Goal: Transaction & Acquisition: Purchase product/service

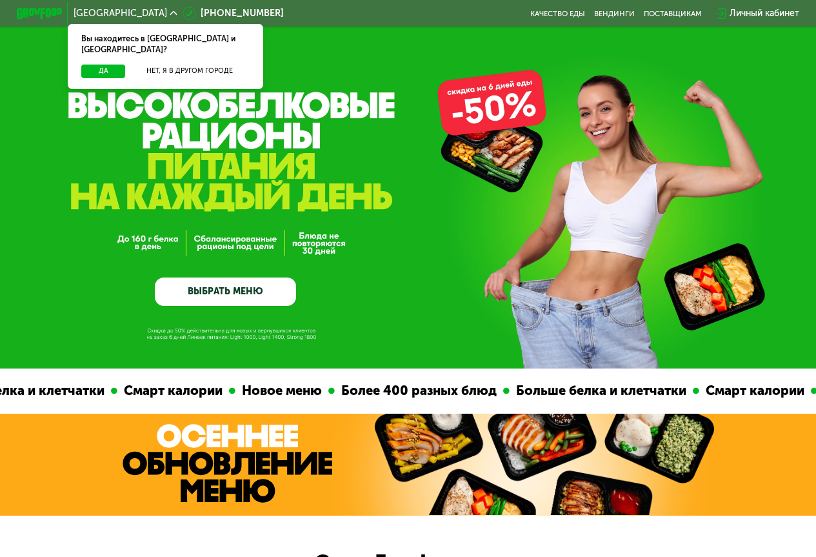
click at [244, 292] on link "ВЫБРАТЬ МЕНЮ" at bounding box center [225, 291] width 141 height 28
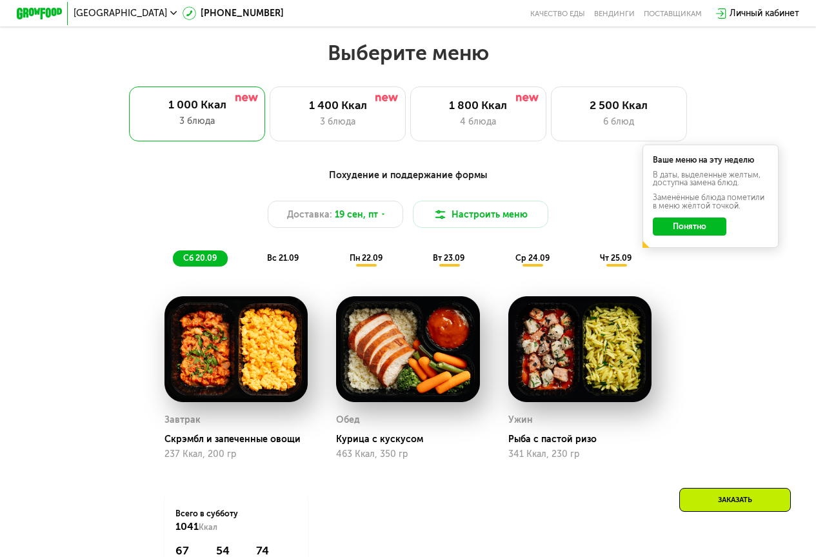
scroll to position [730, 0]
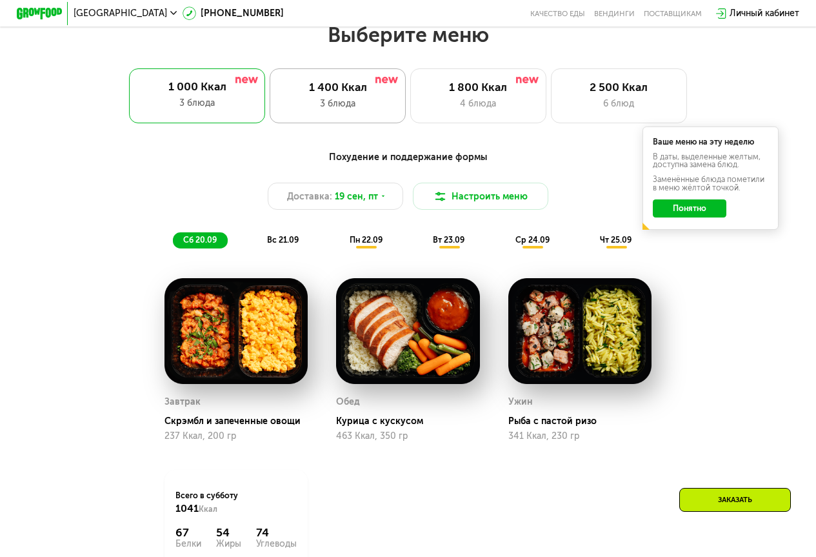
click at [366, 110] on div "3 блюда" at bounding box center [338, 104] width 112 height 14
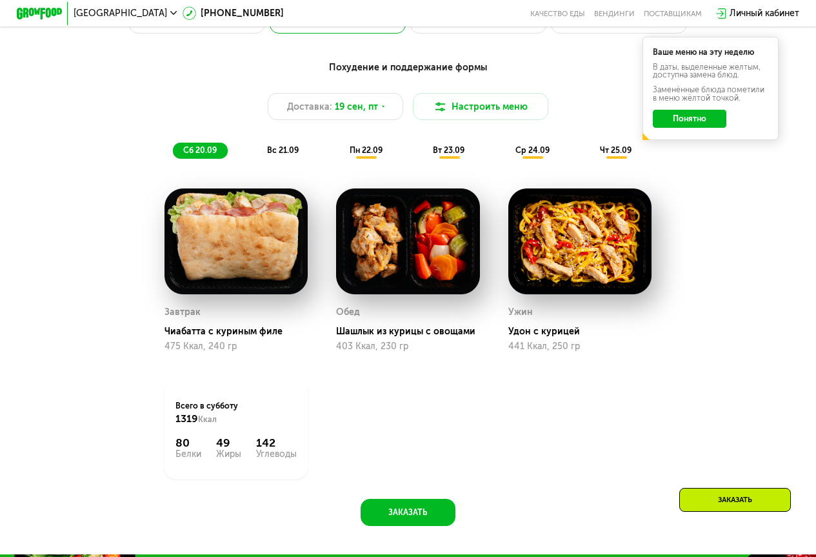
scroll to position [794, 0]
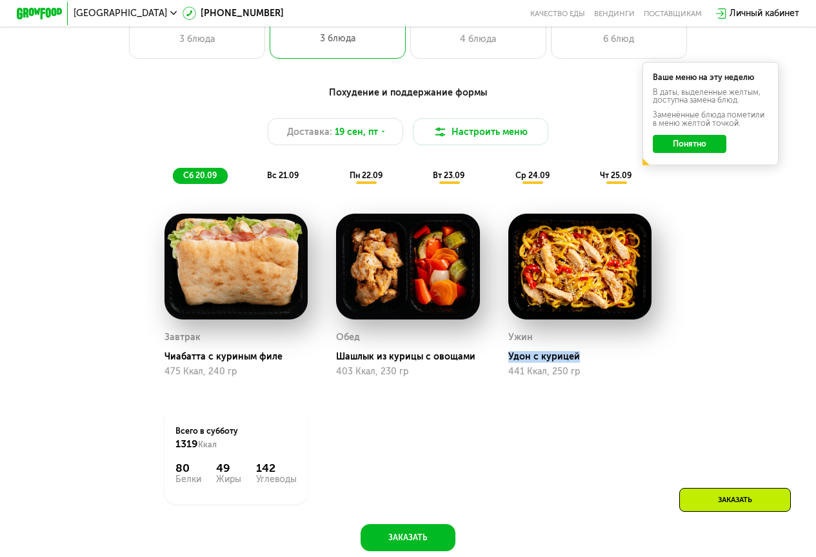
drag, startPoint x: 508, startPoint y: 365, endPoint x: 605, endPoint y: 364, distance: 97.4
click at [605, 364] on div "Ужин Удон с курицей 441 Ккал, 250 гр" at bounding box center [580, 295] width 172 height 192
click at [605, 363] on div "Удон с курицей" at bounding box center [584, 357] width 153 height 12
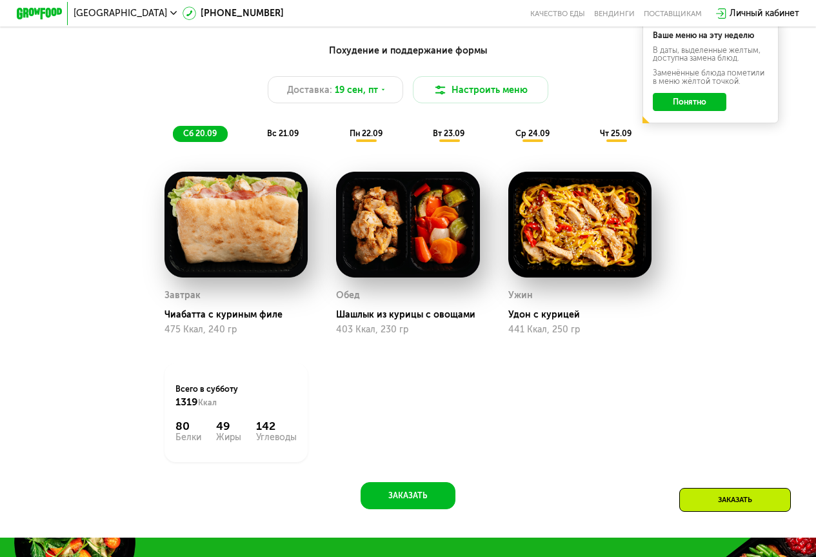
scroll to position [859, 0]
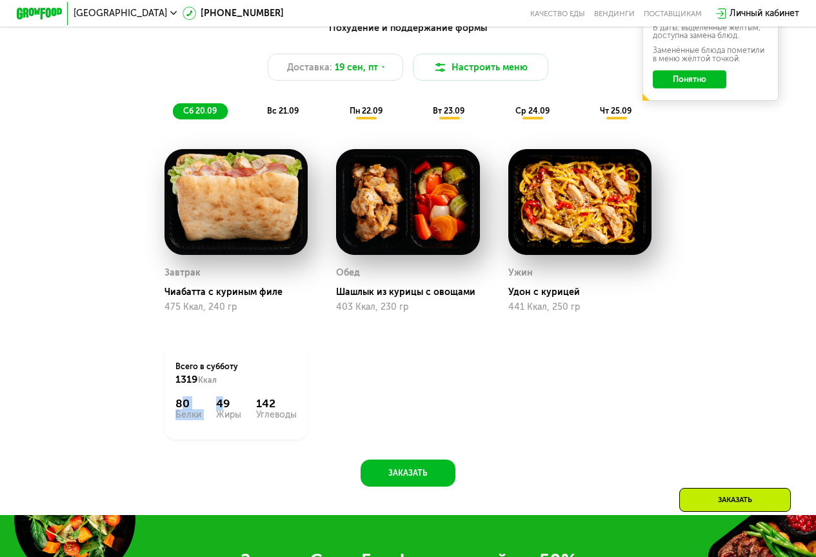
drag, startPoint x: 177, startPoint y: 411, endPoint x: 217, endPoint y: 415, distance: 40.9
click at [217, 415] on div "80 Белки 49 Жиры 142 Углеводы" at bounding box center [235, 408] width 121 height 23
click at [294, 419] on div "Углеводы" at bounding box center [276, 414] width 41 height 9
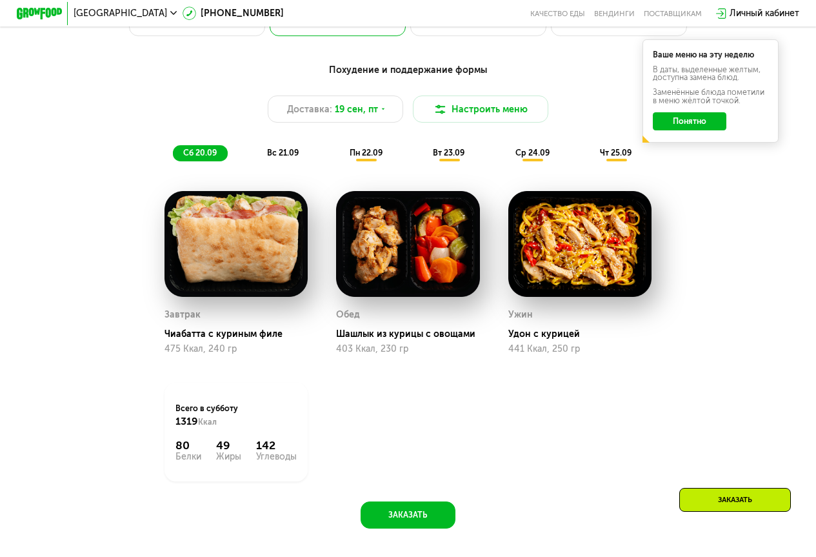
scroll to position [794, 0]
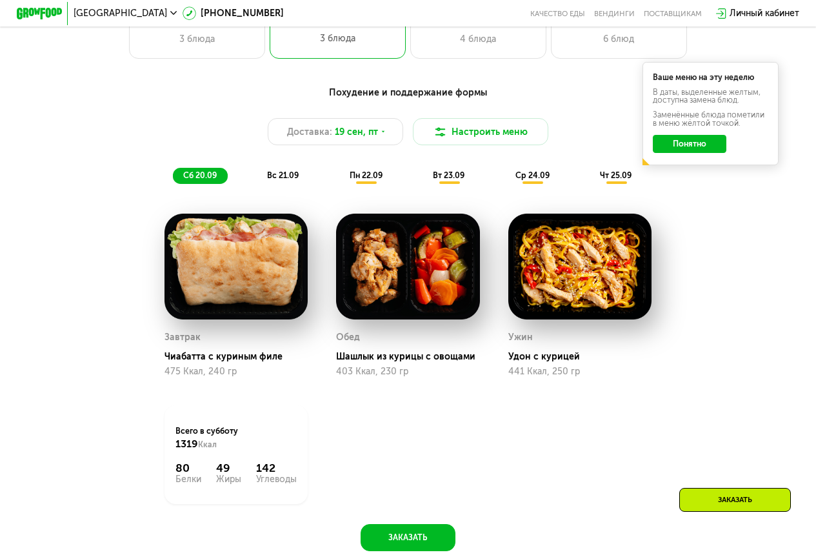
click at [286, 177] on span "вс 21.09" at bounding box center [283, 175] width 32 height 10
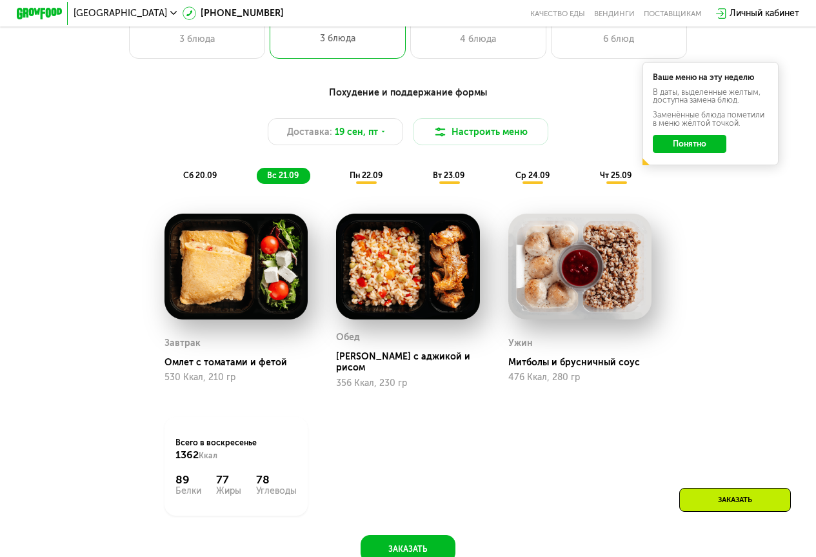
click at [377, 179] on span "пн 22.09" at bounding box center [366, 175] width 33 height 10
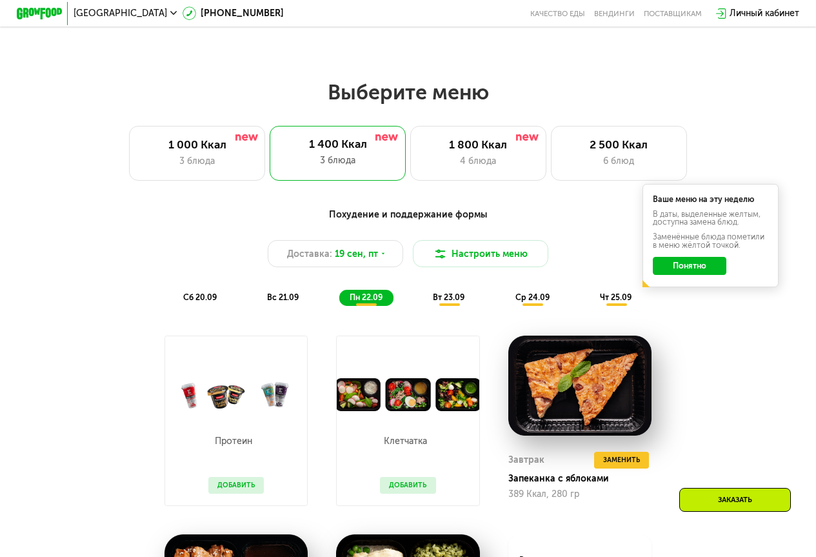
scroll to position [665, 0]
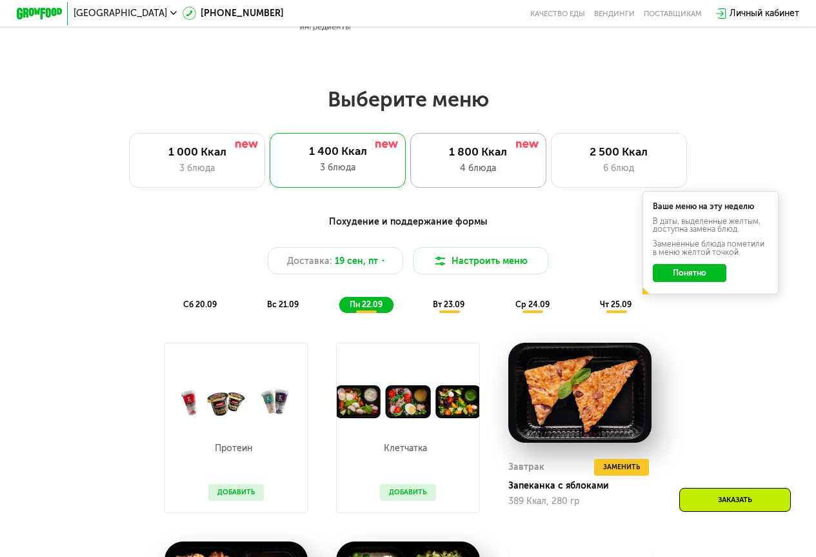
click at [468, 175] on div "4 блюда" at bounding box center [479, 168] width 112 height 14
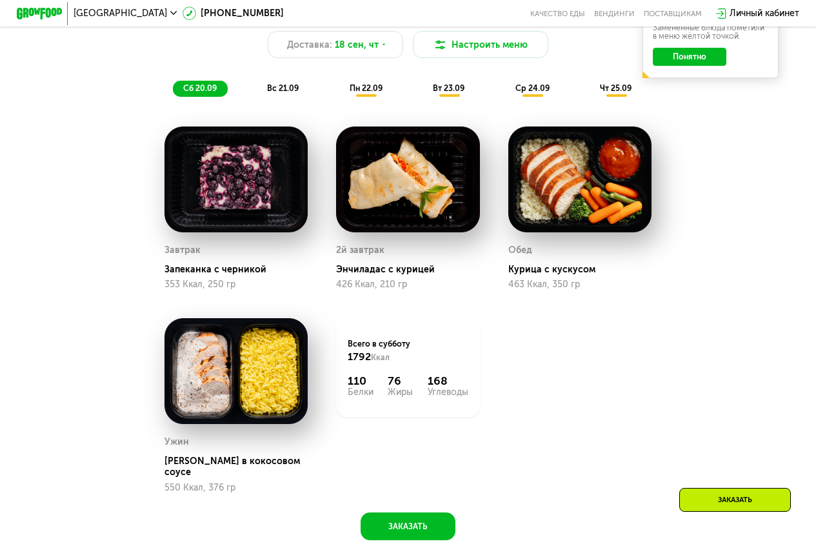
scroll to position [859, 0]
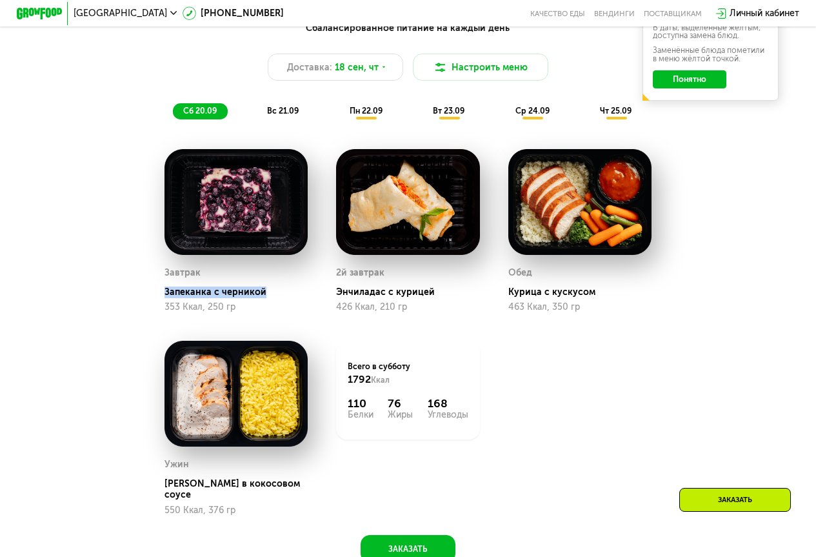
drag, startPoint x: 159, startPoint y: 303, endPoint x: 274, endPoint y: 304, distance: 114.8
click at [274, 304] on div "Завтрак Запеканка с черникой 353 Ккал, 250 гр" at bounding box center [236, 231] width 172 height 192
click at [301, 119] on div "вс 21.09" at bounding box center [283, 111] width 53 height 16
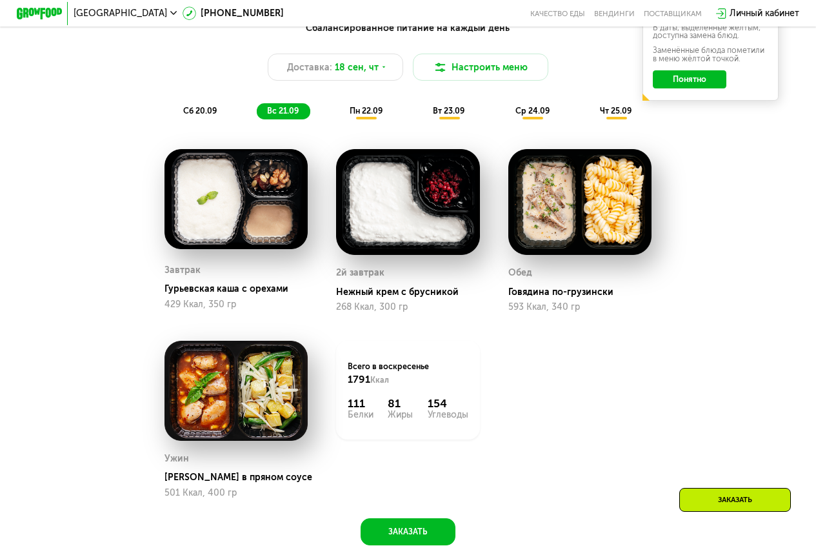
click at [173, 295] on div "Гурьевская каша с орехами" at bounding box center [241, 289] width 153 height 12
copy div "Гурьевская каша с орехами"
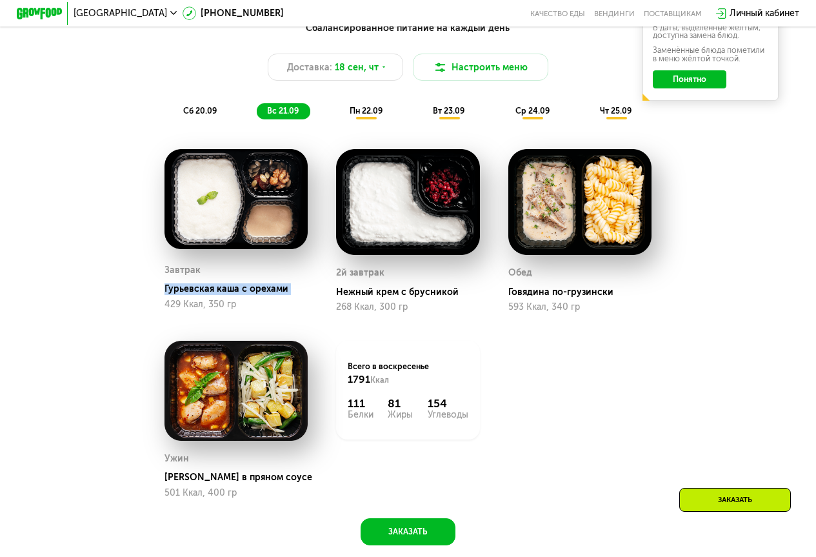
click at [250, 295] on div "Гурьевская каша с орехами" at bounding box center [241, 289] width 153 height 12
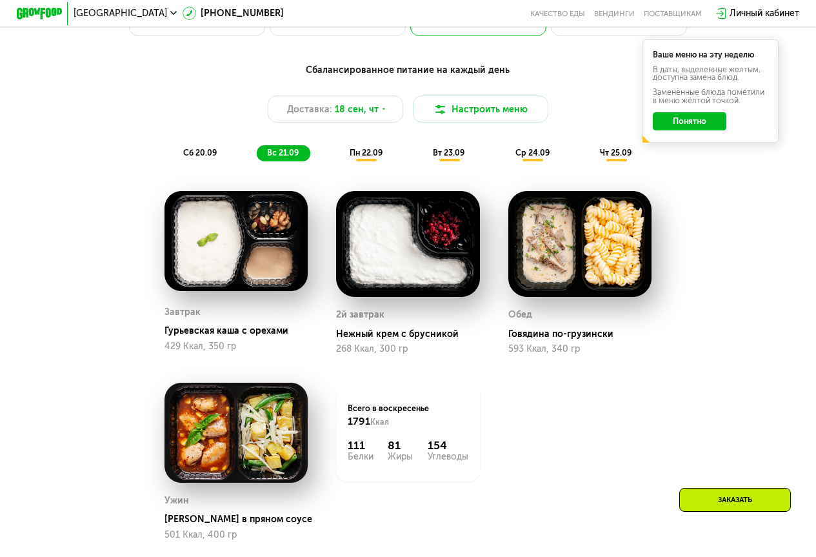
scroll to position [794, 0]
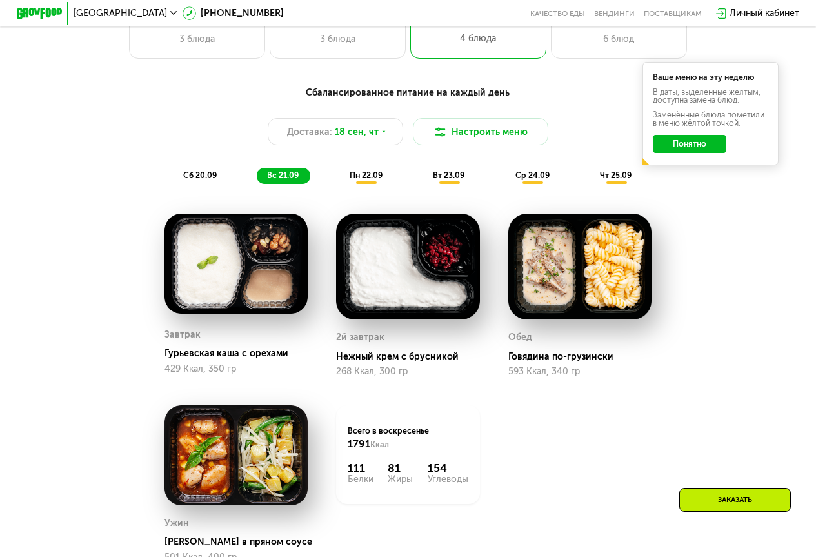
click at [365, 180] on span "пн 22.09" at bounding box center [366, 175] width 33 height 10
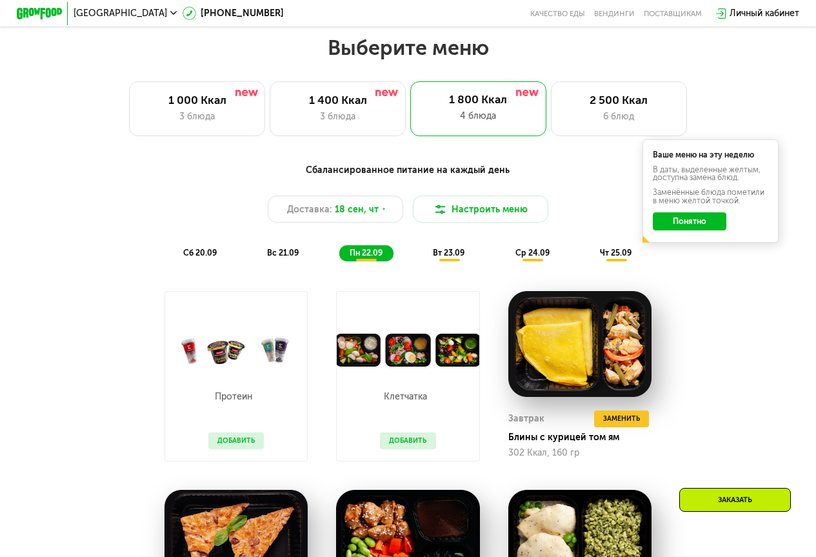
scroll to position [665, 0]
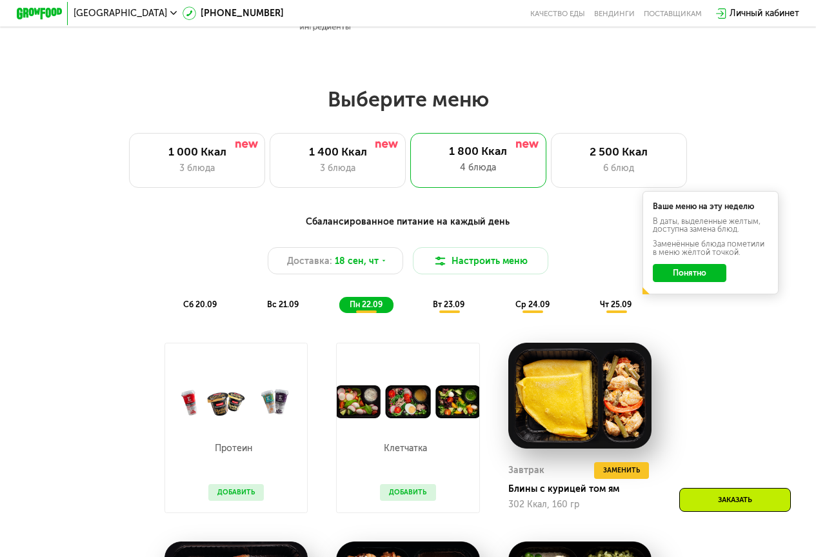
click at [537, 308] on span "ср 24.09" at bounding box center [532, 304] width 34 height 10
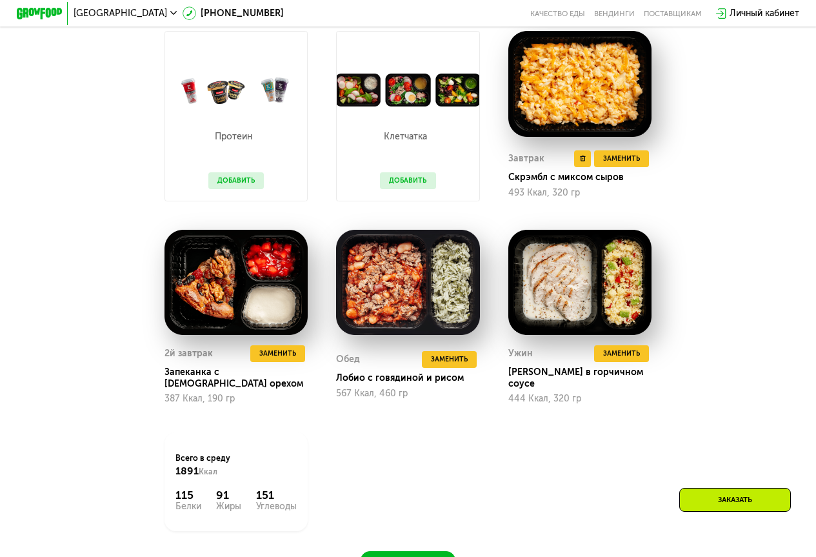
scroll to position [988, 0]
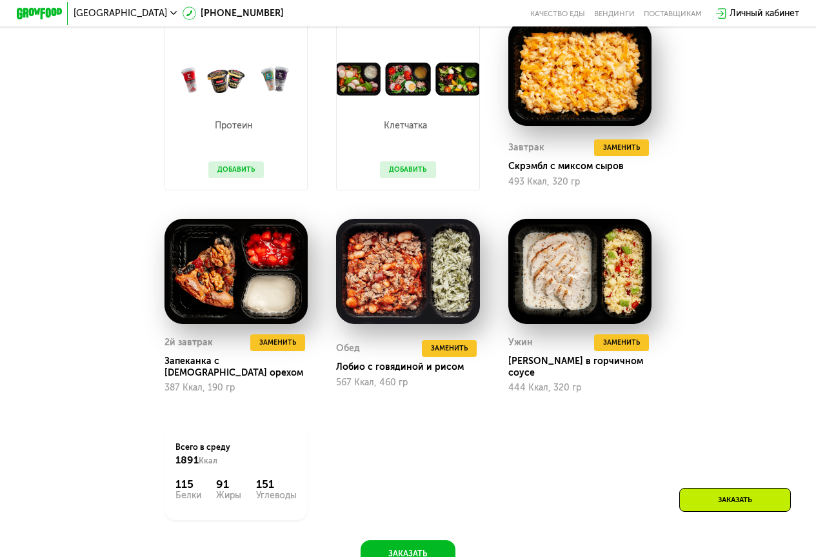
click at [423, 175] on button "Добавить" at bounding box center [407, 169] width 55 height 17
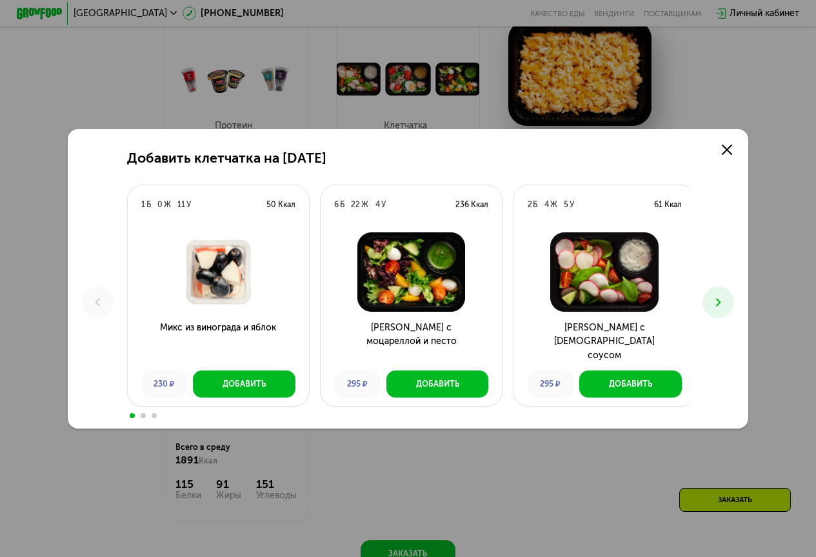
click at [712, 301] on button at bounding box center [719, 302] width 32 height 32
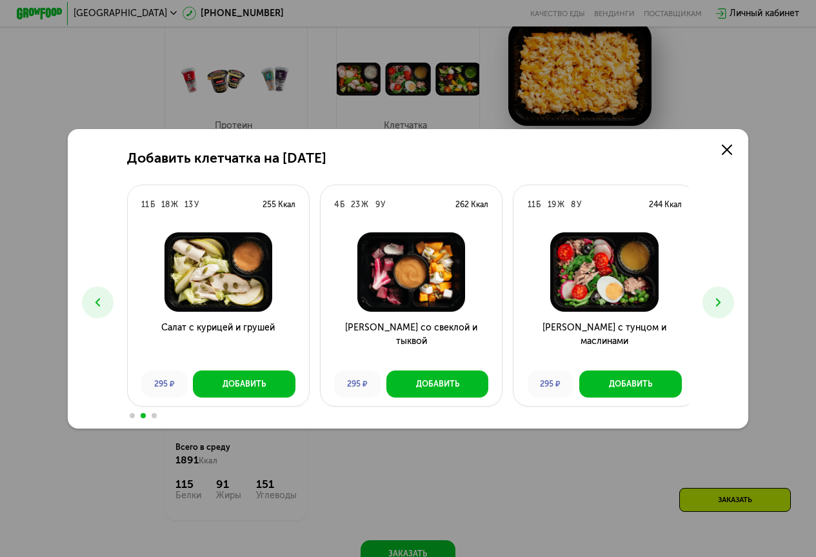
click at [712, 301] on button at bounding box center [719, 302] width 32 height 32
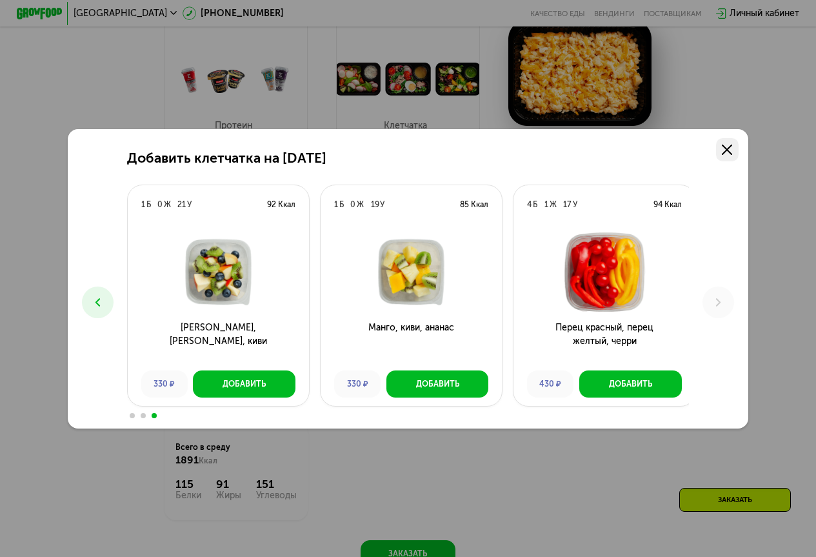
drag, startPoint x: 712, startPoint y: 301, endPoint x: 728, endPoint y: 154, distance: 148.0
click at [728, 154] on link at bounding box center [727, 149] width 23 height 23
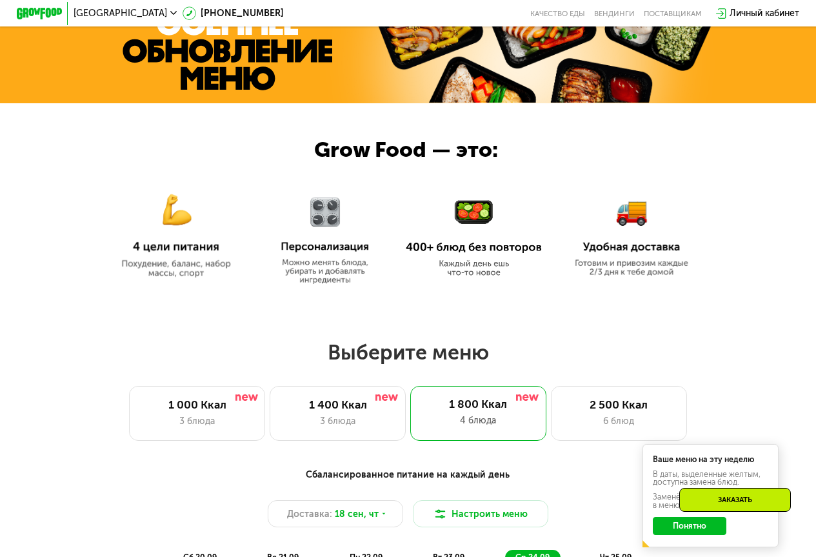
scroll to position [343, 0]
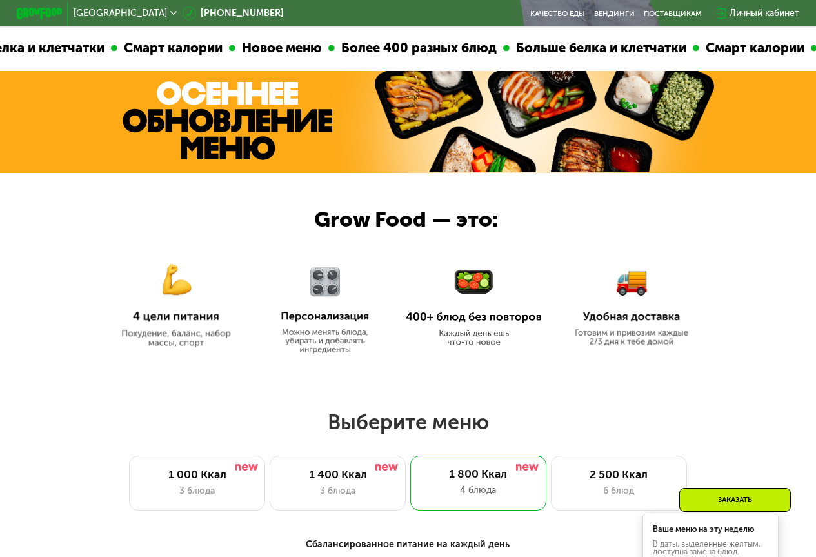
click at [170, 10] on icon at bounding box center [173, 13] width 7 height 7
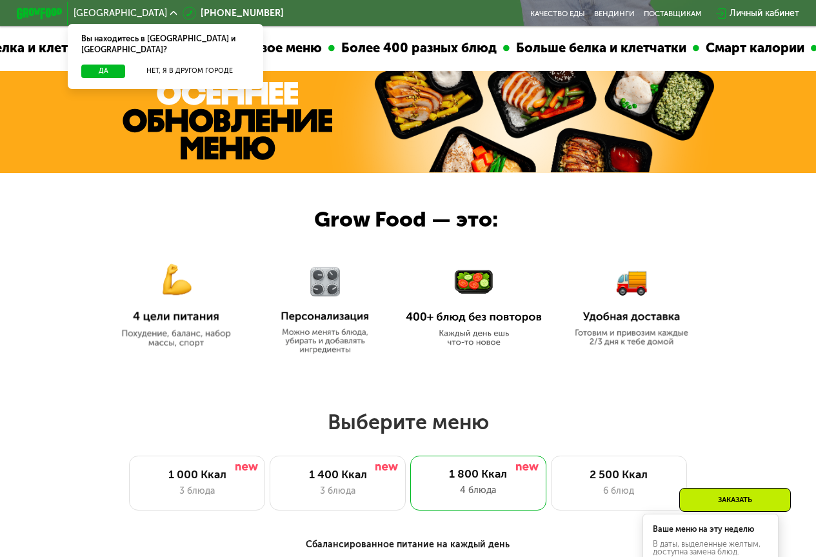
click at [764, 307] on div at bounding box center [408, 271] width 816 height 197
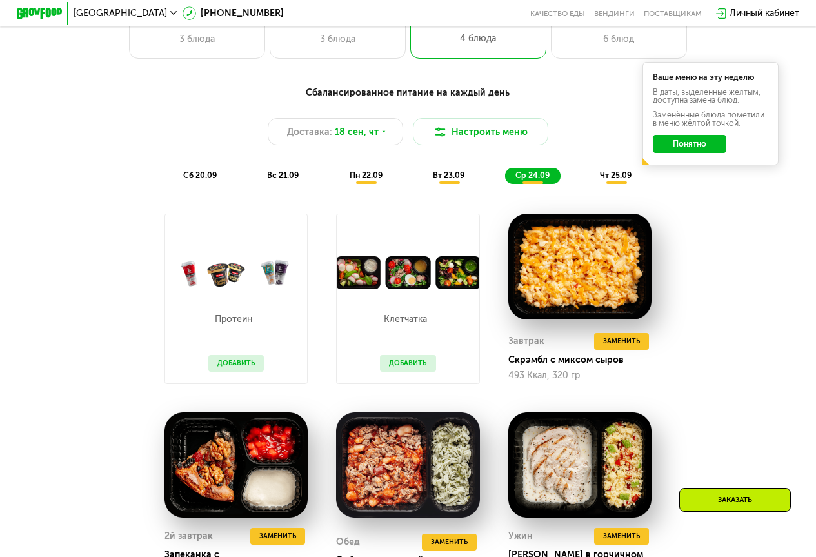
scroll to position [730, 0]
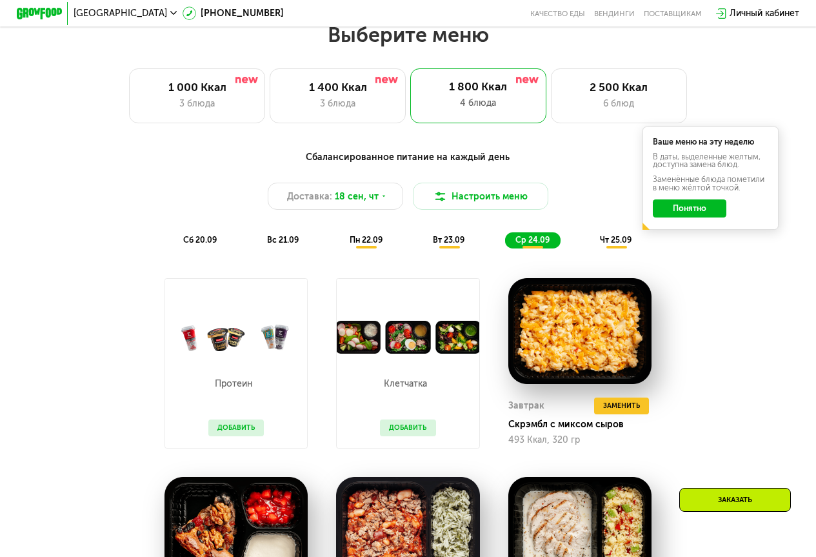
click at [617, 245] on span "чт 25.09" at bounding box center [616, 240] width 32 height 10
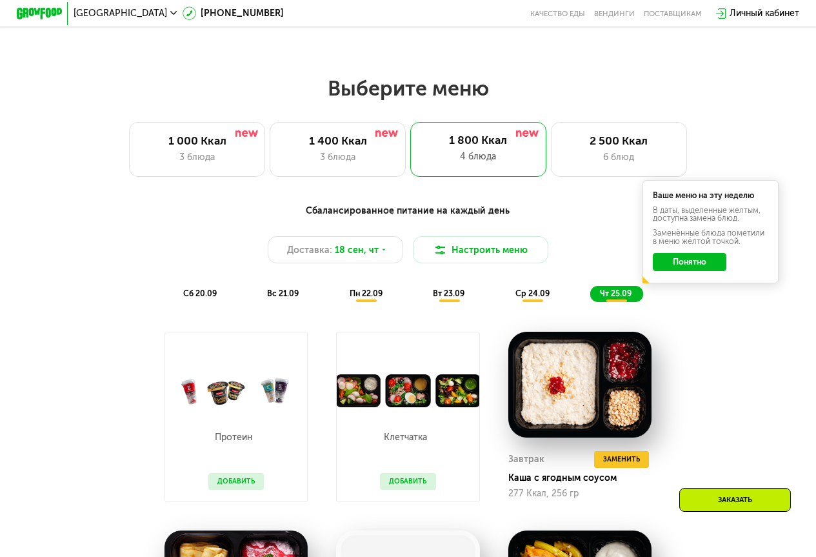
scroll to position [665, 0]
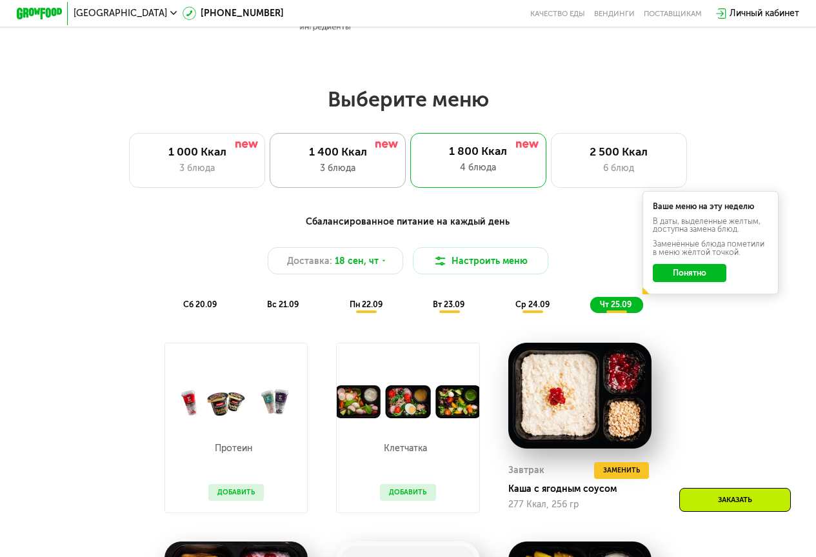
click at [337, 159] on div "1 400 Ккал" at bounding box center [338, 152] width 112 height 14
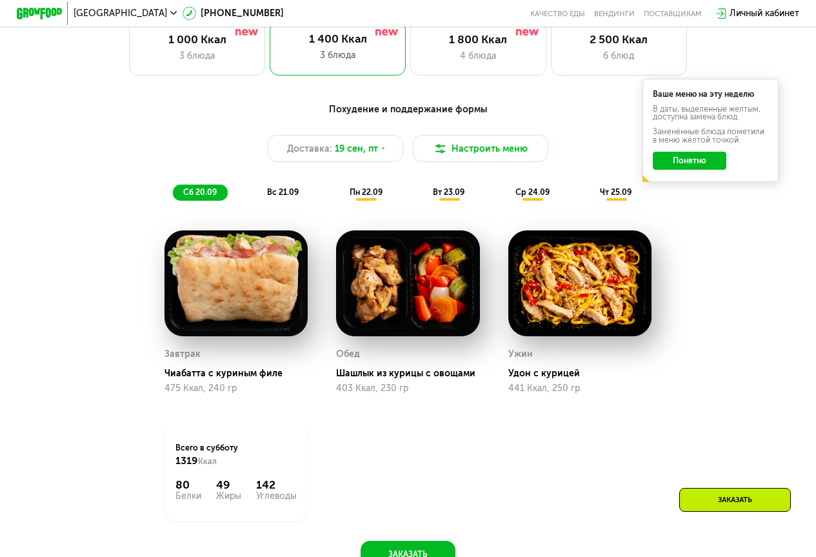
scroll to position [794, 0]
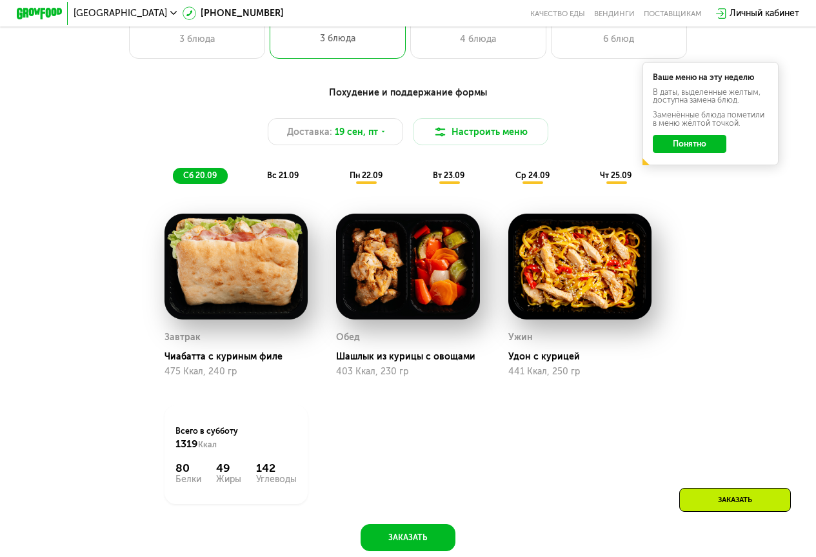
click at [628, 180] on span "чт 25.09" at bounding box center [616, 175] width 32 height 10
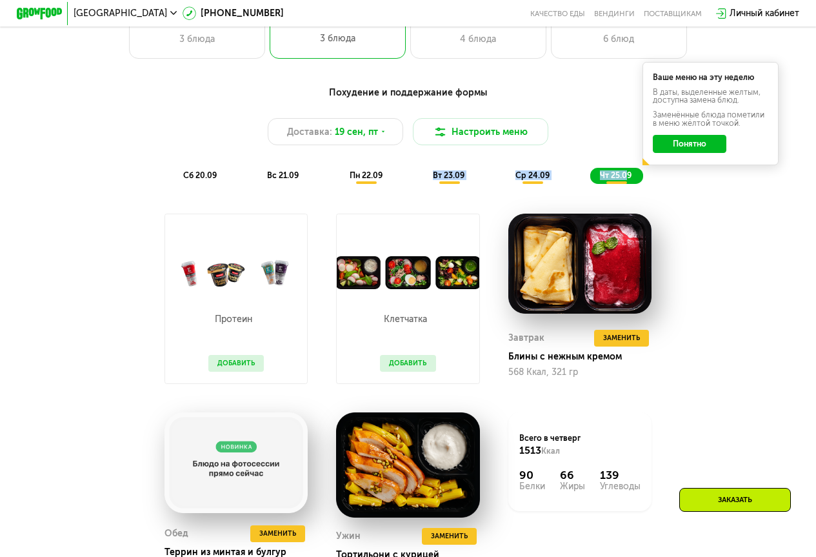
drag, startPoint x: 628, startPoint y: 186, endPoint x: 426, endPoint y: 190, distance: 202.0
click at [426, 184] on div "сб 20.09 вс 21.09 пн 22.09 вт 23.09 ср 24.09 чт 25.09" at bounding box center [408, 176] width 470 height 16
click at [614, 184] on div "чт 25.09" at bounding box center [616, 176] width 53 height 16
click at [230, 334] on div "Протеин Добавить" at bounding box center [236, 336] width 78 height 94
click at [238, 372] on button "Добавить" at bounding box center [235, 363] width 55 height 17
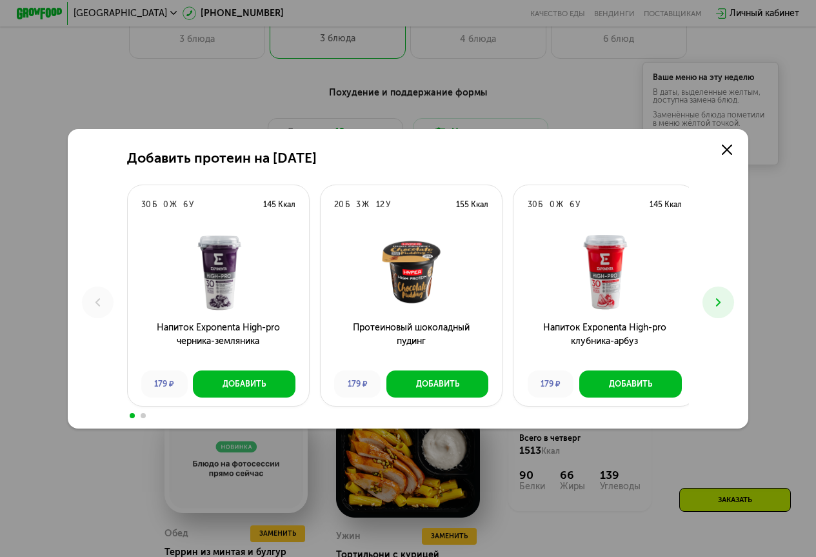
click at [724, 299] on icon at bounding box center [719, 302] width 14 height 14
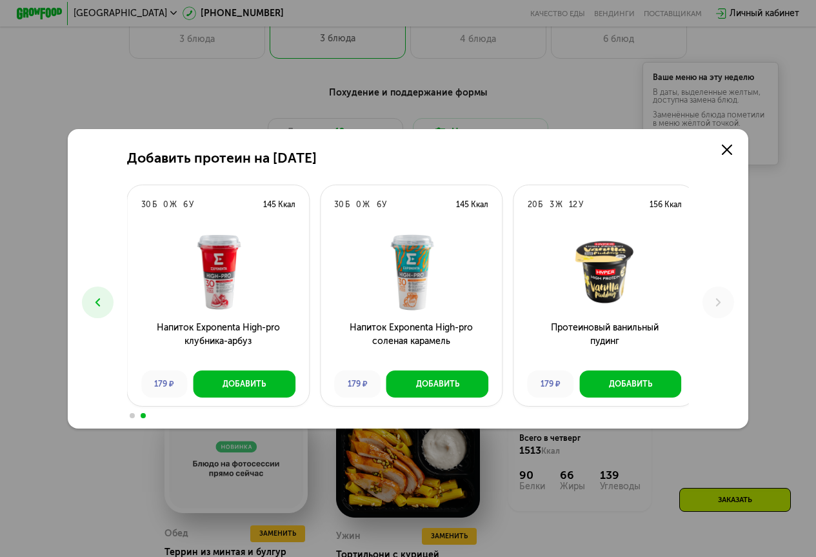
click at [616, 274] on img at bounding box center [604, 271] width 163 height 79
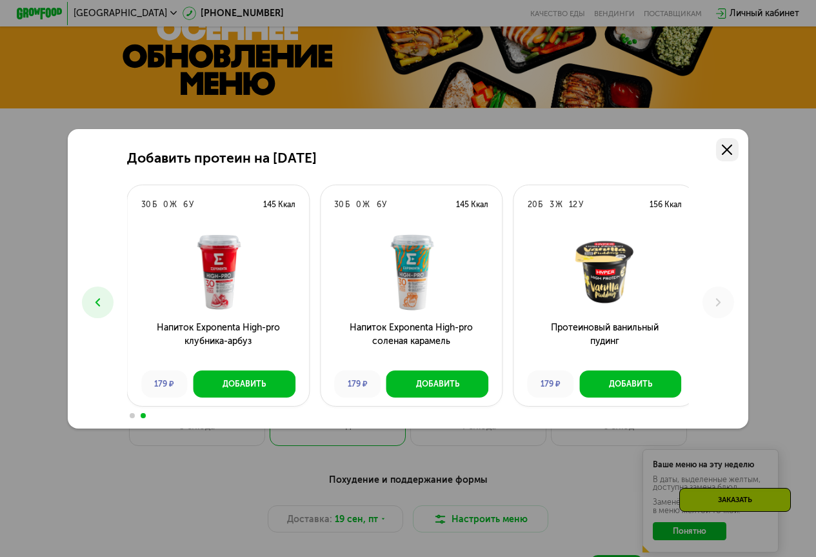
click at [729, 148] on icon at bounding box center [727, 150] width 10 height 10
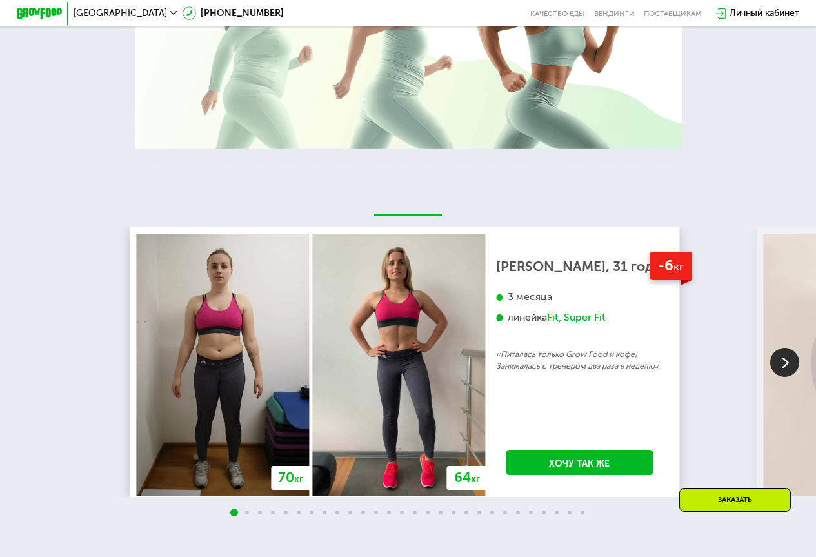
scroll to position [2064, 0]
click at [781, 377] on img at bounding box center [784, 362] width 29 height 29
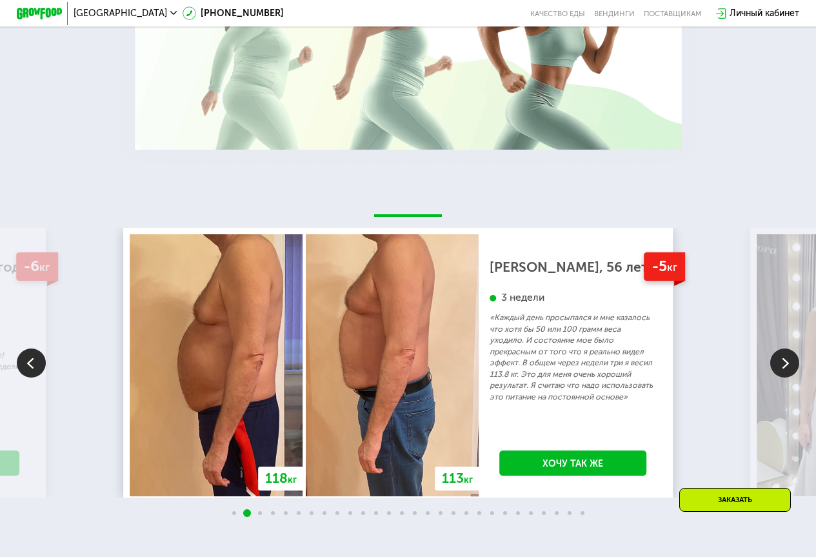
click at [781, 377] on img at bounding box center [784, 362] width 29 height 29
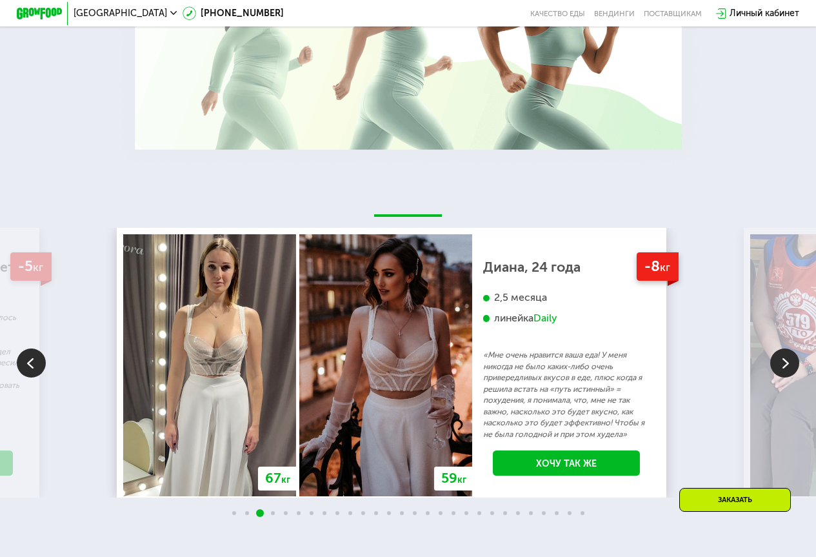
click at [781, 377] on img at bounding box center [784, 362] width 29 height 29
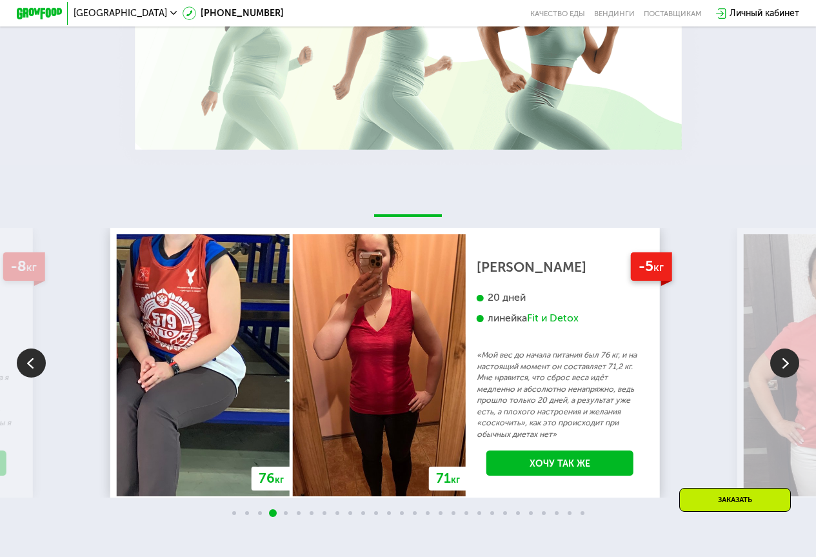
click at [781, 377] on img at bounding box center [784, 362] width 29 height 29
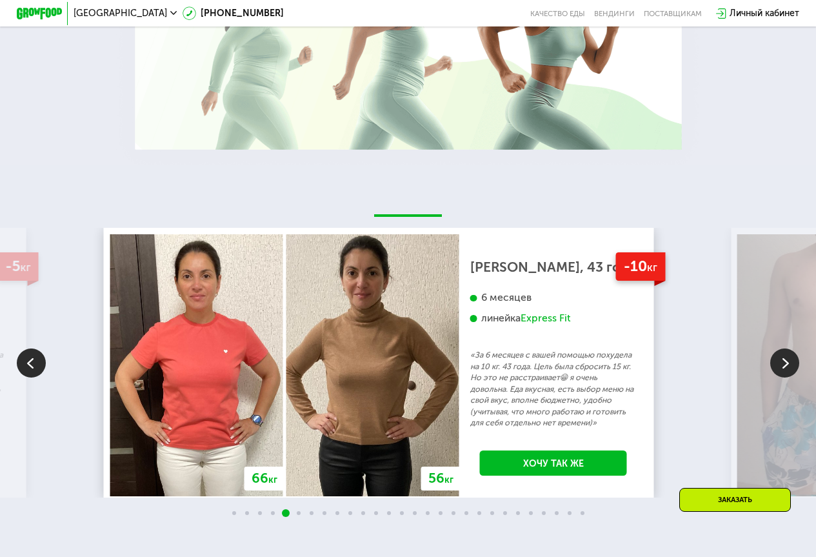
click at [781, 377] on img at bounding box center [784, 362] width 29 height 29
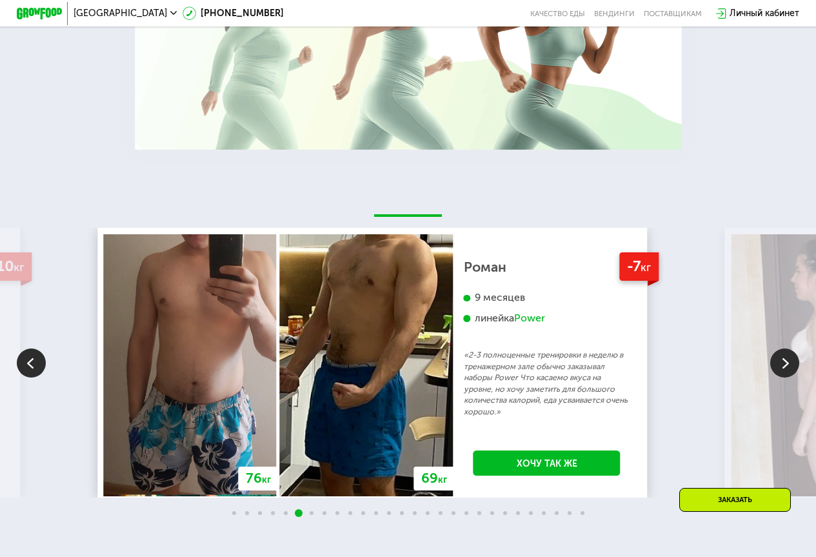
click at [781, 377] on img at bounding box center [784, 362] width 29 height 29
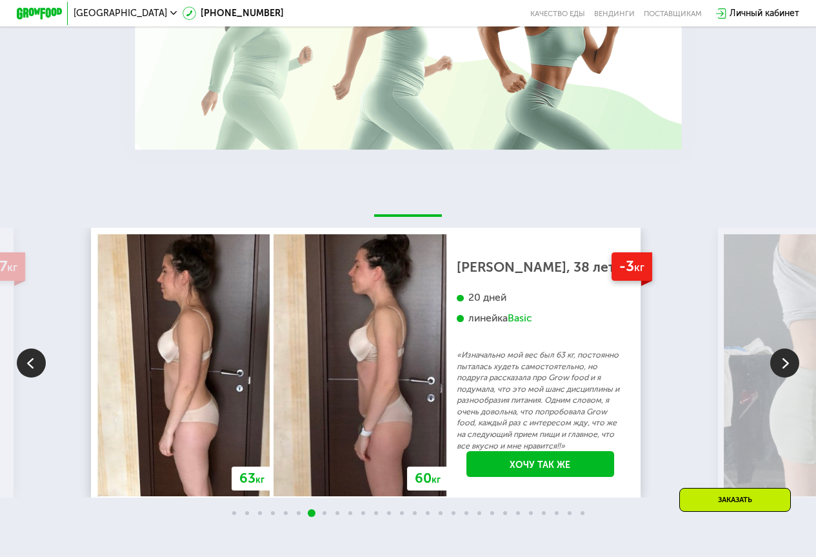
click at [781, 377] on img at bounding box center [784, 362] width 29 height 29
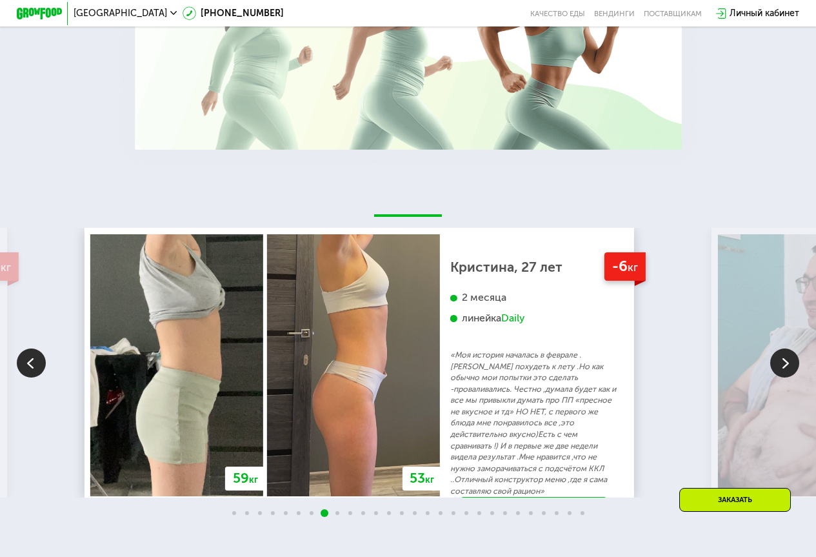
click at [781, 377] on img at bounding box center [784, 362] width 29 height 29
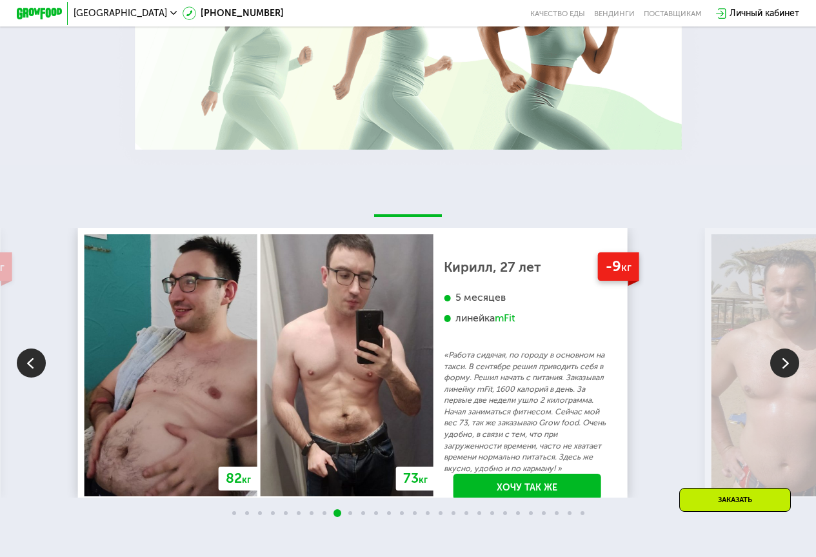
click at [781, 377] on img at bounding box center [784, 362] width 29 height 29
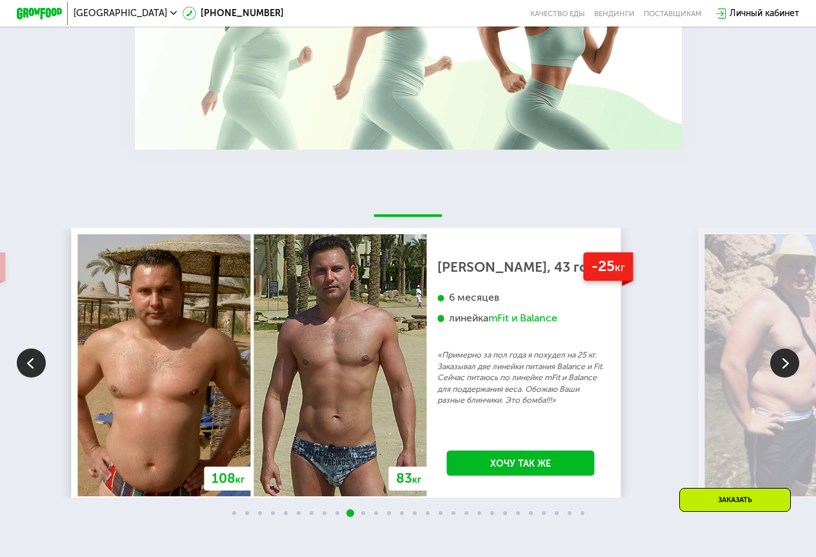
click at [781, 377] on img at bounding box center [784, 362] width 29 height 29
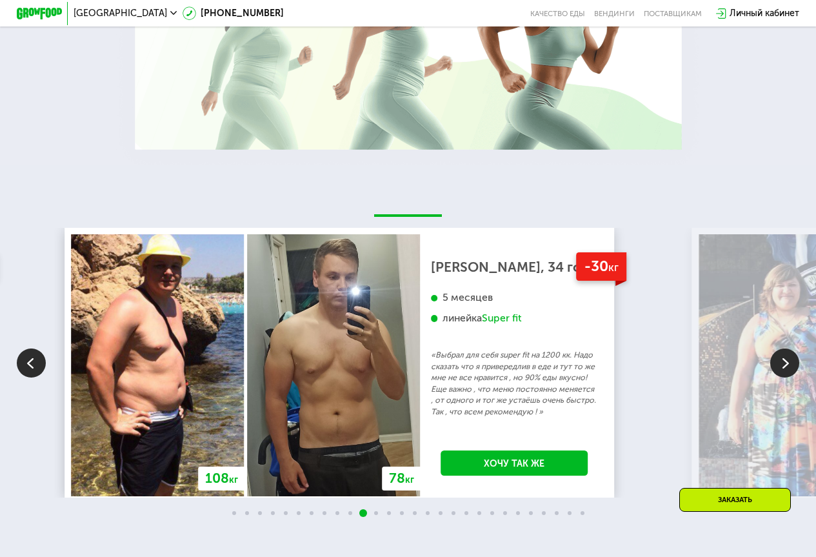
click at [781, 377] on img at bounding box center [784, 362] width 29 height 29
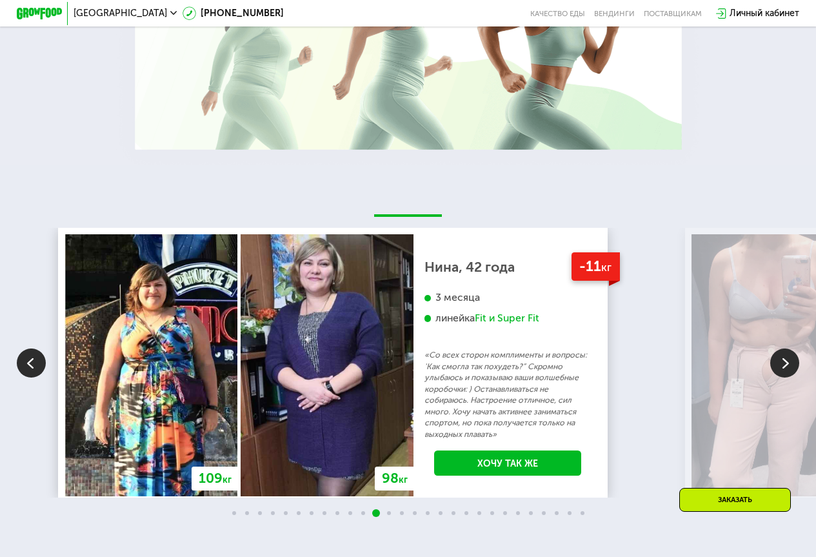
click at [781, 377] on img at bounding box center [784, 362] width 29 height 29
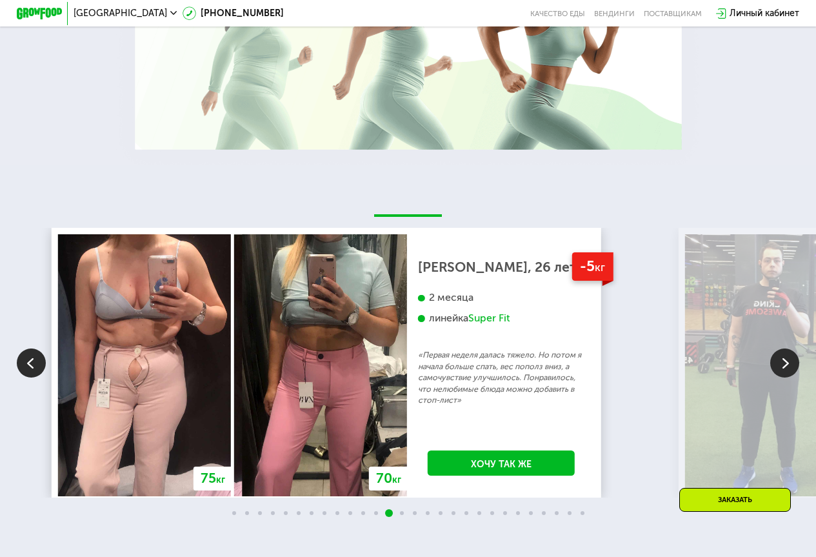
click at [781, 377] on img at bounding box center [784, 362] width 29 height 29
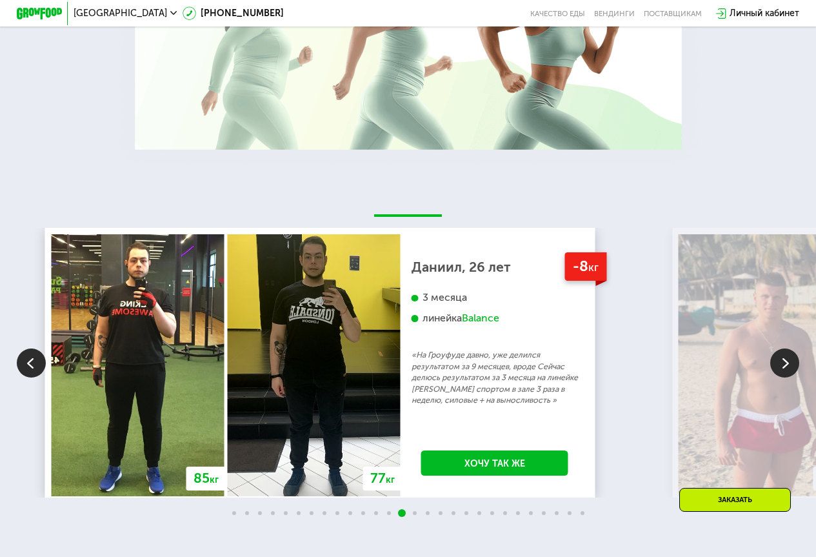
click at [781, 377] on img at bounding box center [784, 362] width 29 height 29
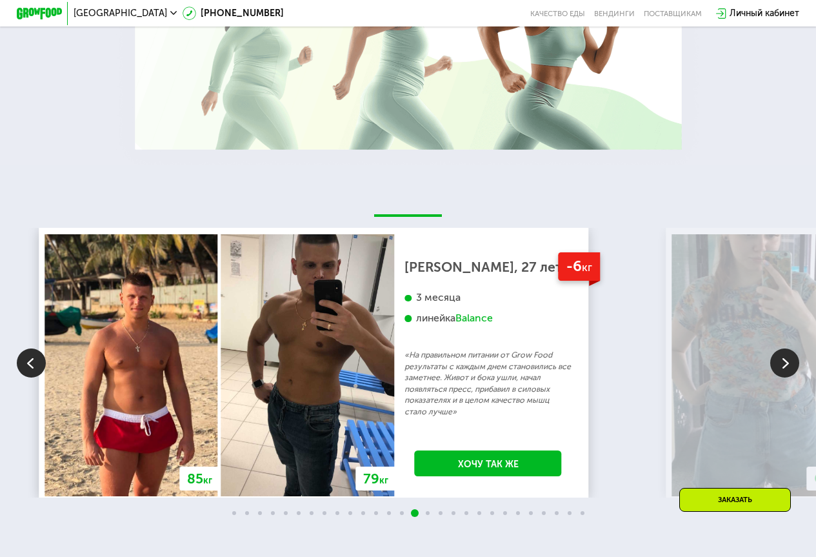
click at [781, 377] on img at bounding box center [784, 362] width 29 height 29
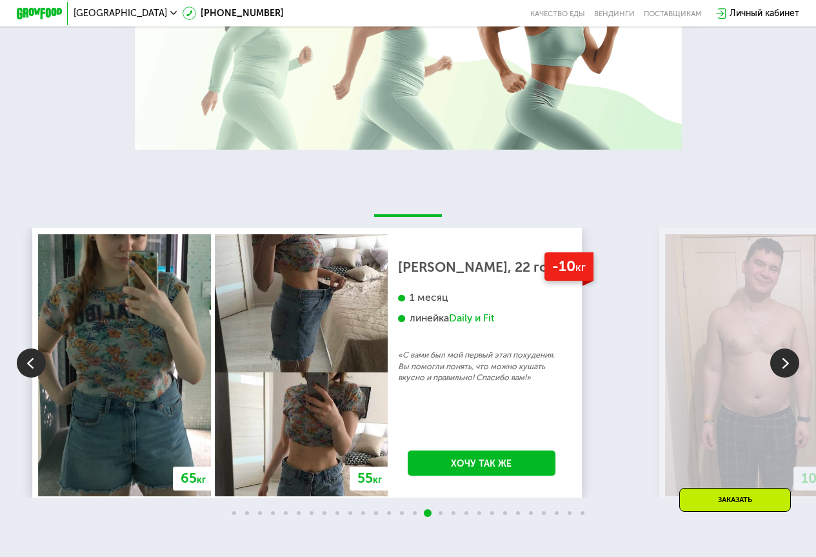
click at [781, 377] on img at bounding box center [784, 362] width 29 height 29
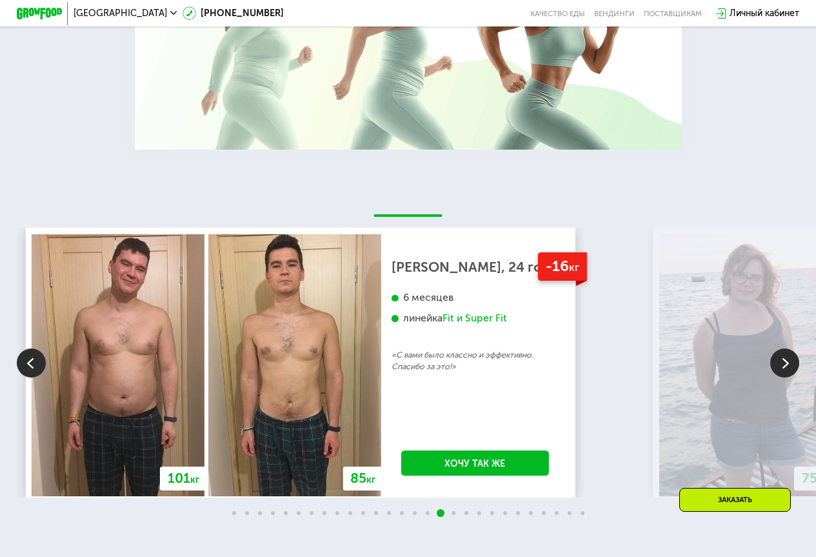
click at [781, 377] on img at bounding box center [784, 362] width 29 height 29
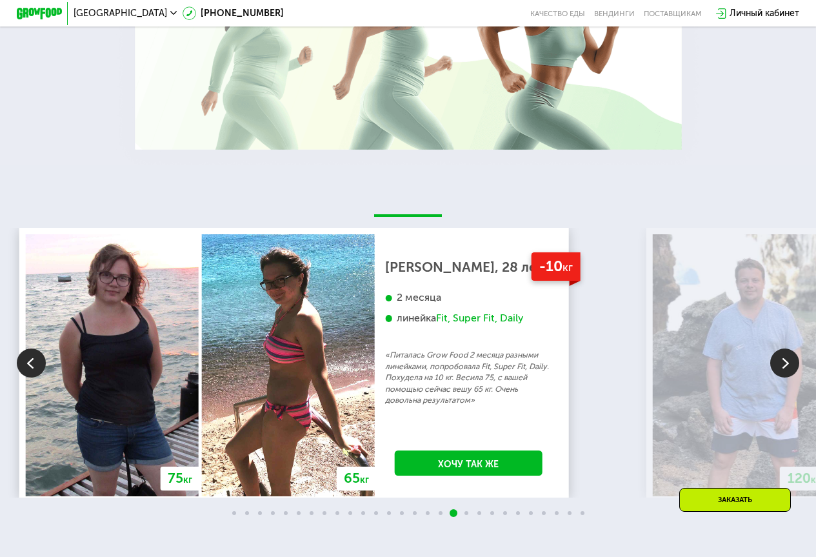
click at [781, 377] on img at bounding box center [784, 362] width 29 height 29
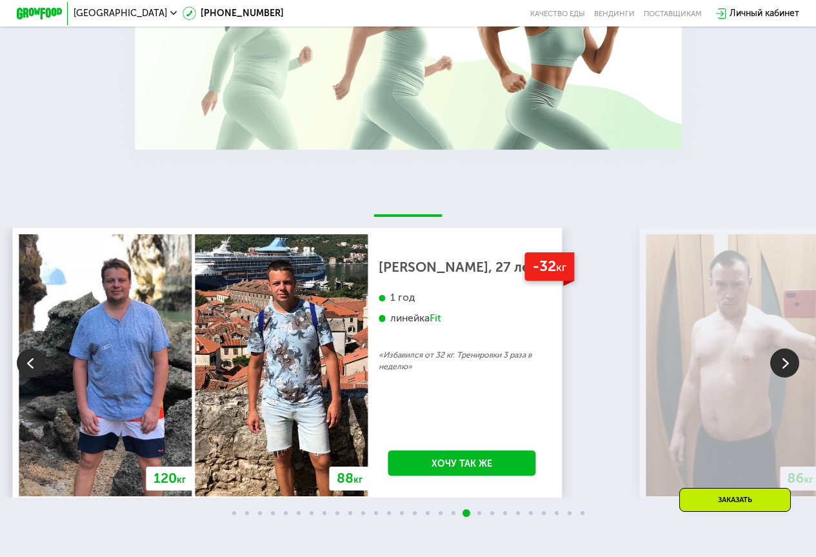
click at [777, 377] on img at bounding box center [784, 362] width 29 height 29
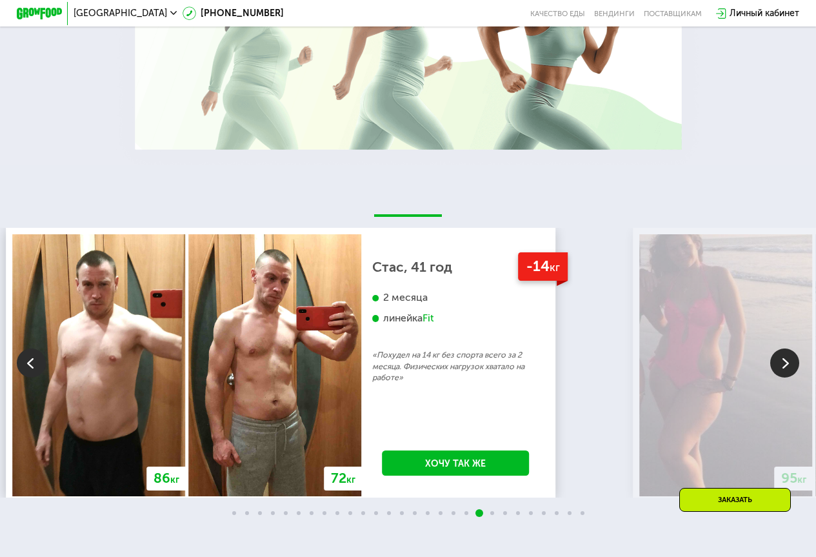
click at [777, 377] on img at bounding box center [784, 362] width 29 height 29
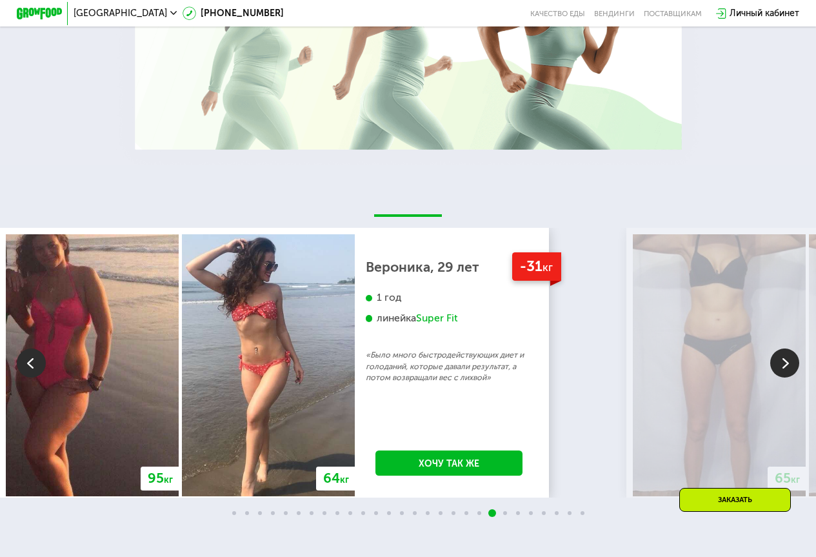
click at [777, 377] on img at bounding box center [784, 362] width 29 height 29
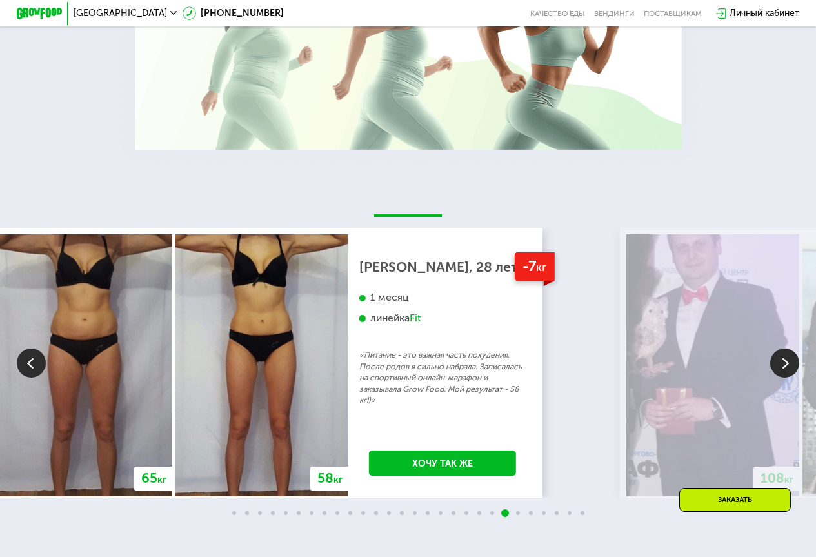
click at [786, 377] on img at bounding box center [784, 362] width 29 height 29
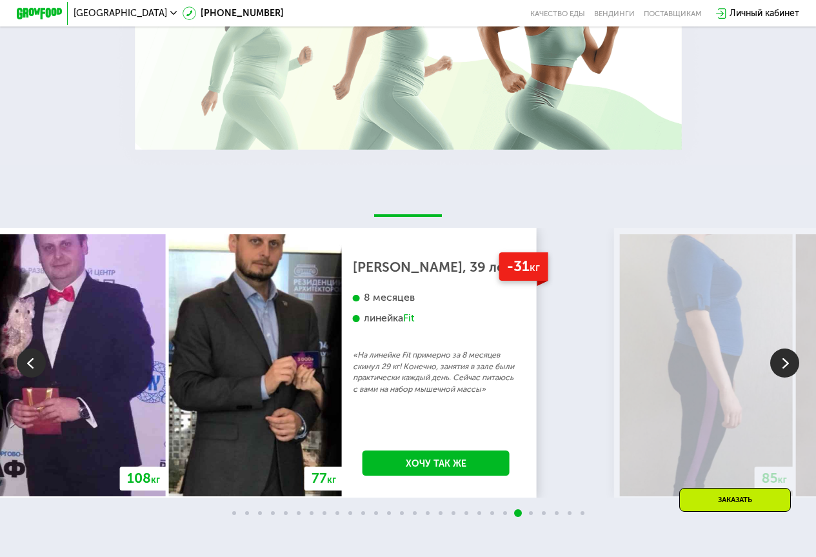
click at [788, 377] on img at bounding box center [784, 362] width 29 height 29
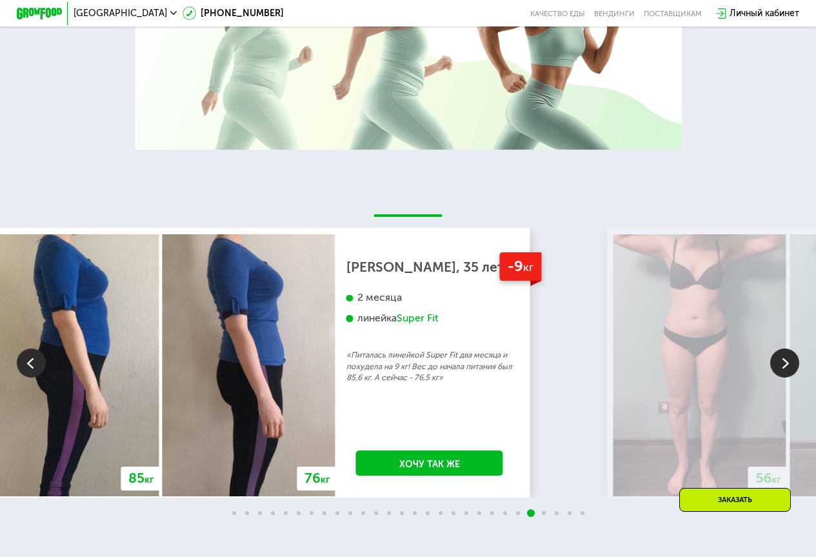
click at [788, 377] on img at bounding box center [784, 362] width 29 height 29
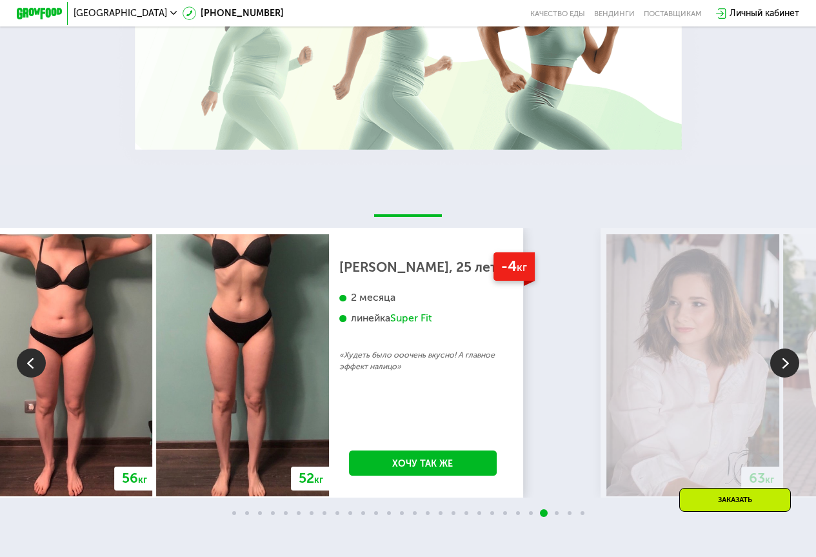
click at [788, 377] on img at bounding box center [784, 362] width 29 height 29
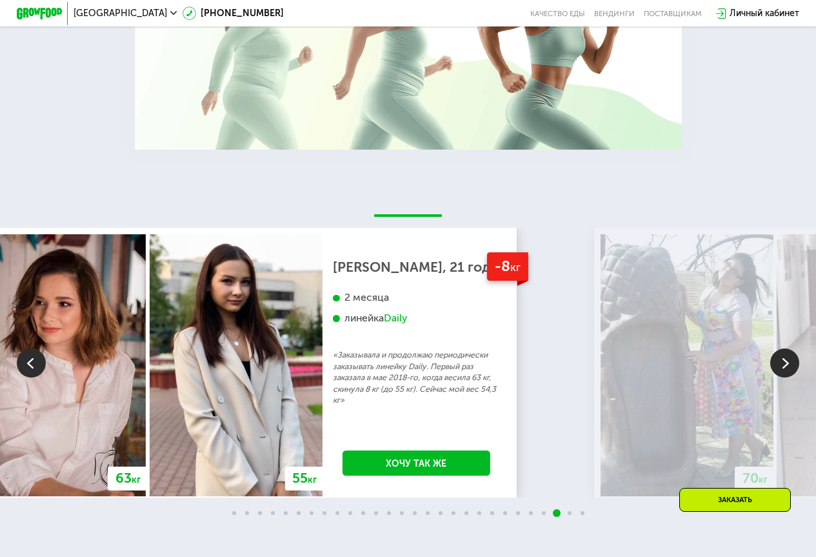
click at [788, 377] on img at bounding box center [784, 362] width 29 height 29
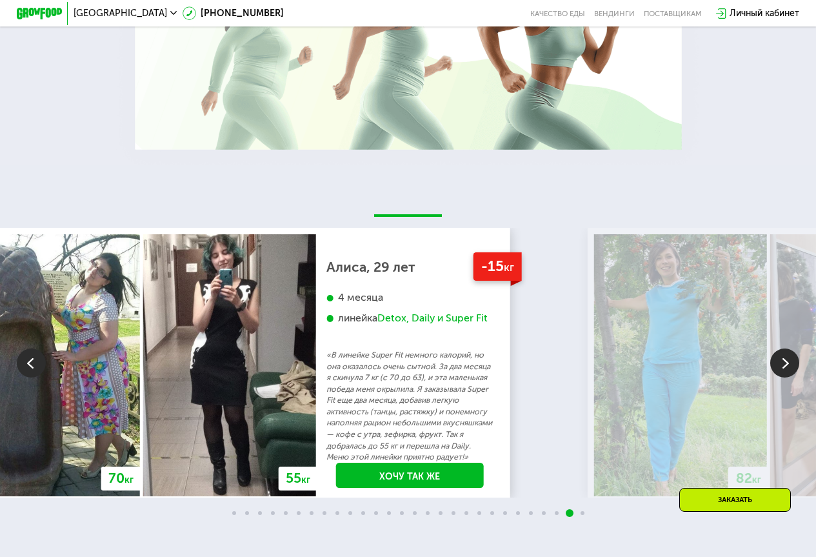
click at [788, 377] on img at bounding box center [784, 362] width 29 height 29
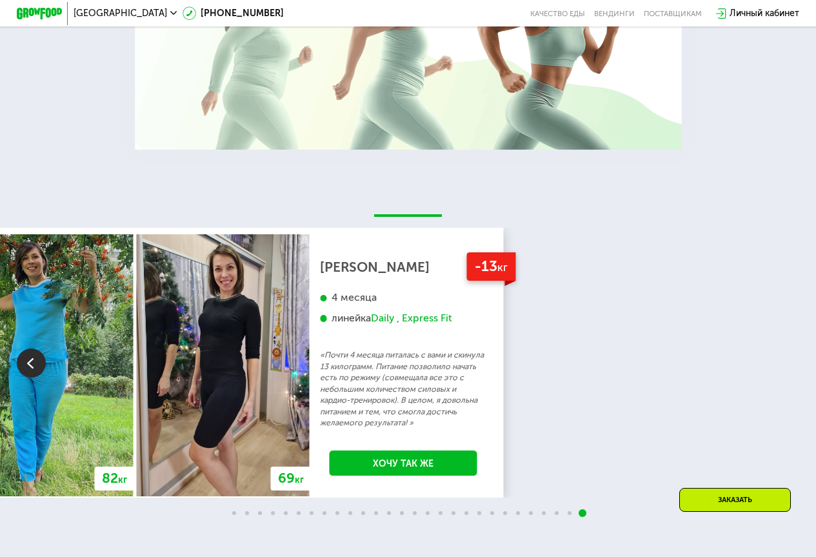
click at [788, 384] on div "70 кг 64 кг -6 кг [PERSON_NAME], 31 год 3 месяца линейка Fit, Super Fit «Питала…" at bounding box center [408, 363] width 816 height 270
click at [787, 357] on div "70 кг 64 кг -6 кг [PERSON_NAME], 31 год 3 месяца линейка Fit, Super Fit «Питала…" at bounding box center [408, 363] width 816 height 270
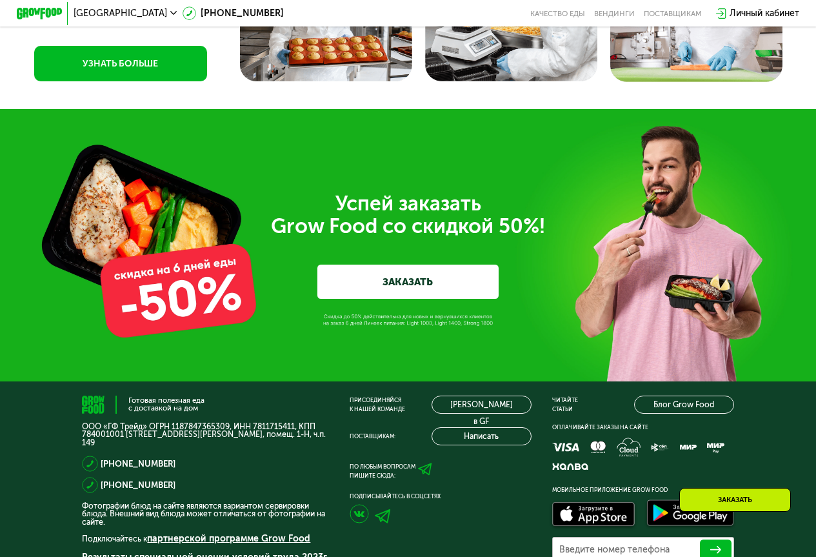
scroll to position [3644, 0]
